Goal: Navigation & Orientation: Find specific page/section

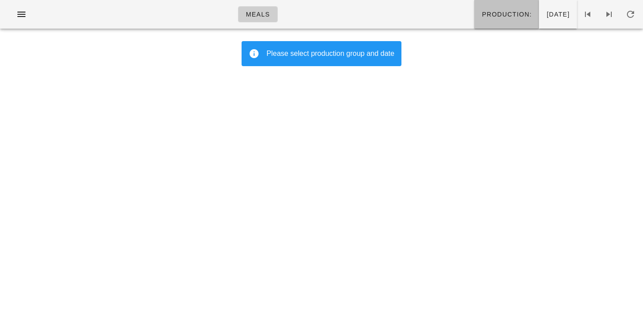
click at [482, 13] on span "Production:" at bounding box center [507, 14] width 50 height 7
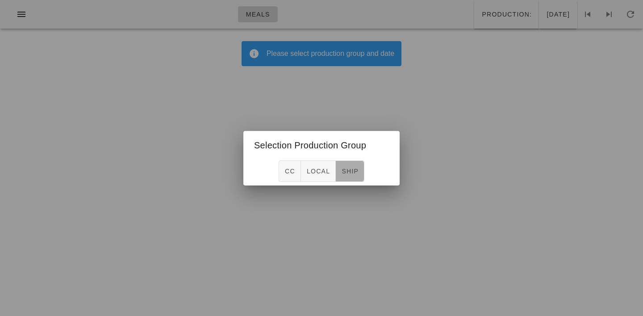
click at [353, 168] on span "ship" at bounding box center [349, 171] width 17 height 7
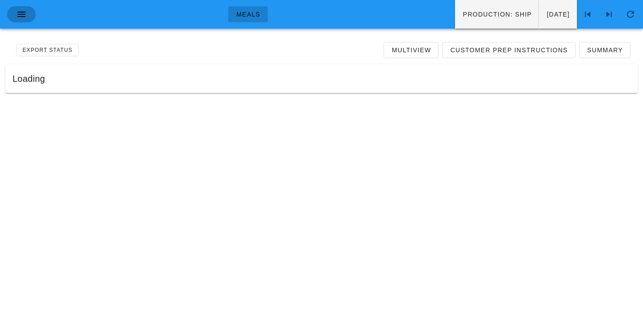
click at [20, 12] on icon "button" at bounding box center [21, 14] width 11 height 11
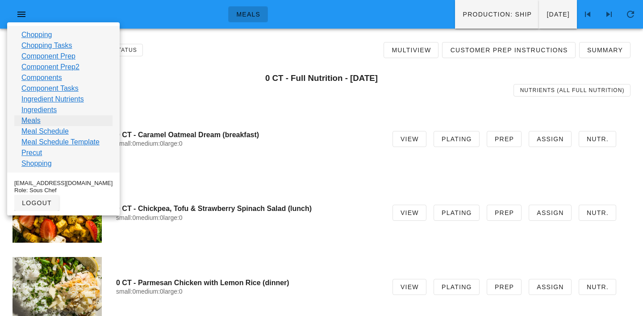
click at [29, 123] on link "Meals" at bounding box center [30, 120] width 19 height 11
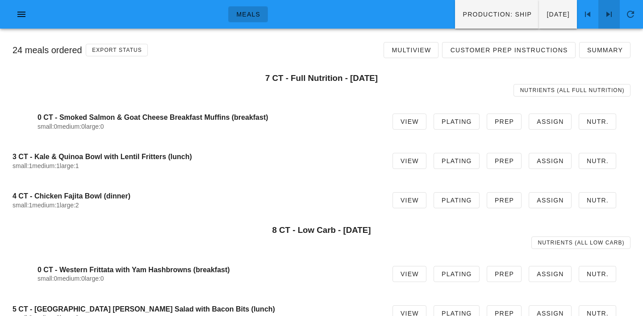
click at [613, 13] on icon at bounding box center [609, 14] width 11 height 11
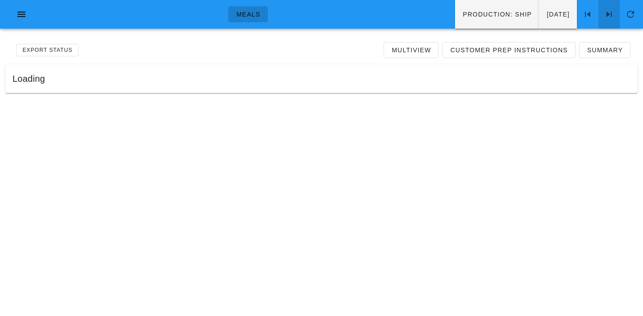
click at [613, 13] on icon at bounding box center [609, 14] width 11 height 11
